Goal: Task Accomplishment & Management: Complete application form

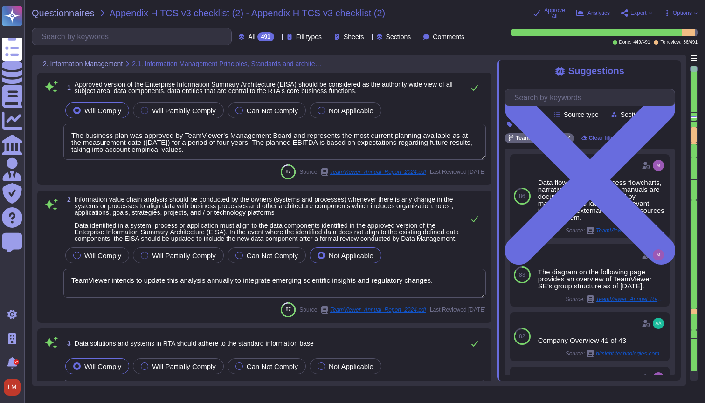
type textarea "The business plan was approved by TeamViewer’s Management Board and represents …"
type textarea "TeamViewer intends to update this analysis annually to integrate emerging scien…"
type textarea "TeamViewer has checked the compliance topic with the Brazilian Data Bra"
type textarea "TeamViewer's policies are aligned to the ISO27001. TeamViewer has developed and…"
type textarea "The asset criticality value of "very high" and "high" qualifies the assets for …"
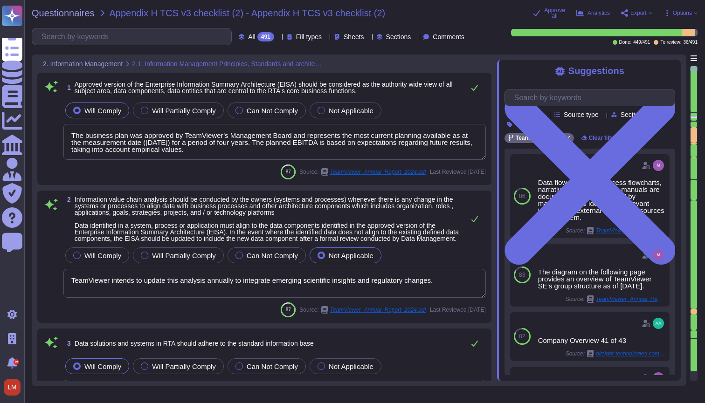
type textarea "The targeted realignment of structures is based on a multi-stage approach."
type textarea "All resources are managed in the asset inventory system and each asset is assig…"
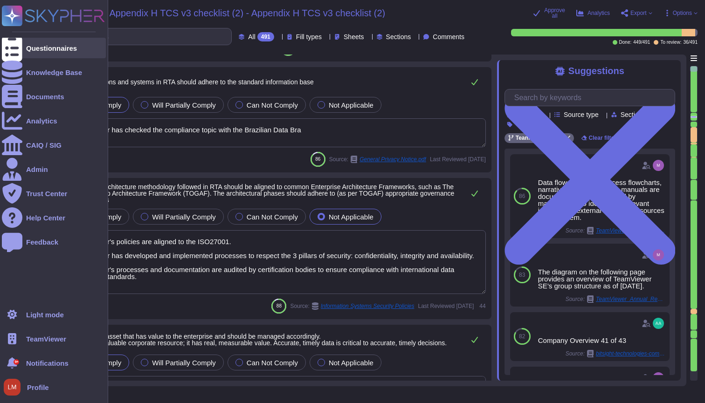
click at [23, 46] on div "Questionnaires" at bounding box center [54, 48] width 104 height 21
